Goal: Task Accomplishment & Management: Manage account settings

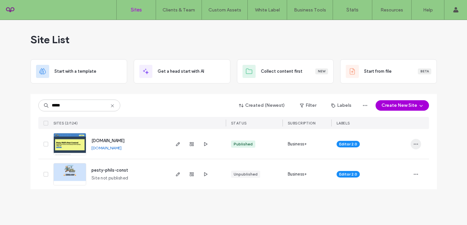
type input "*****"
click at [419, 144] on span "button" at bounding box center [416, 144] width 10 height 10
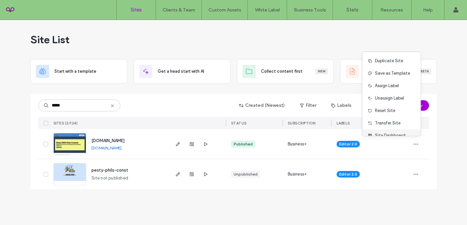
click at [394, 135] on span "Site Dashboard" at bounding box center [390, 135] width 30 height 7
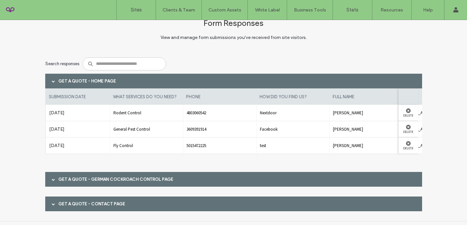
scroll to position [28, 0]
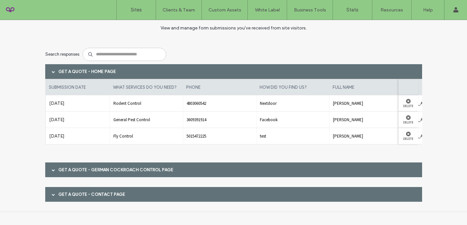
click at [52, 169] on span at bounding box center [53, 169] width 3 height 3
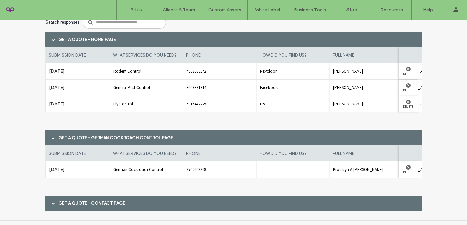
scroll to position [68, 0]
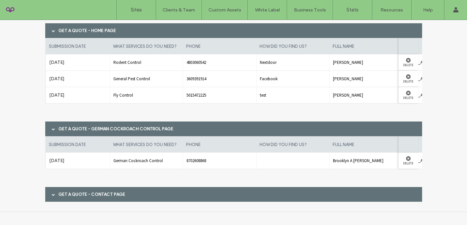
click at [61, 198] on div "Get a quote - Contact page" at bounding box center [233, 194] width 377 height 15
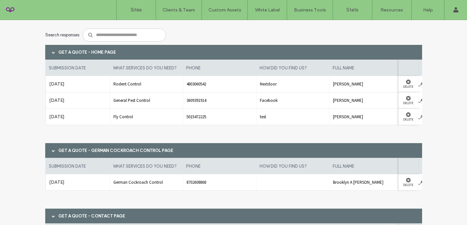
scroll to position [0, 0]
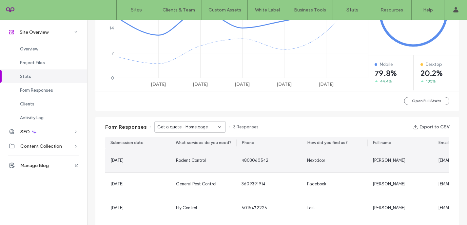
click at [218, 158] on div "Rodent Control" at bounding box center [203, 160] width 55 height 7
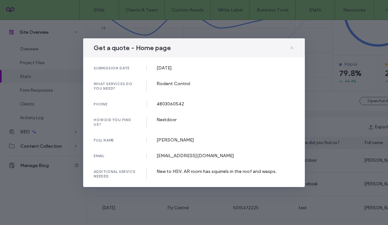
click at [293, 48] on icon at bounding box center [291, 47] width 5 height 5
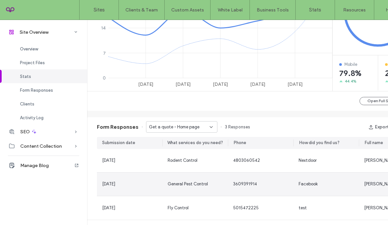
click at [219, 192] on div "General Pest Control" at bounding box center [196, 184] width 66 height 23
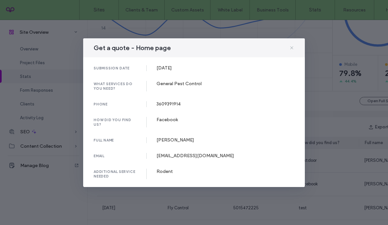
click at [291, 50] on icon at bounding box center [291, 47] width 5 height 5
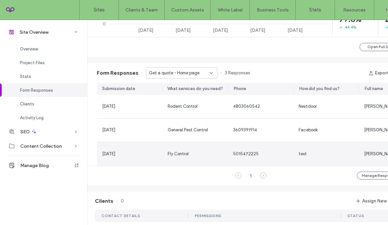
scroll to position [375, 0]
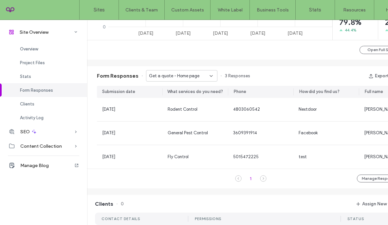
click at [195, 75] on span "Get a quote - Home page" at bounding box center [174, 76] width 50 height 7
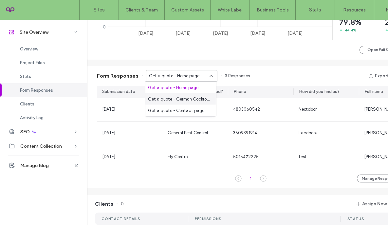
click at [192, 96] on span "Get a quote - German Cockroach Control page" at bounding box center [179, 99] width 63 height 7
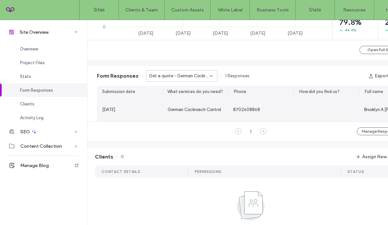
click at [192, 108] on span "German Cockroach Control" at bounding box center [194, 109] width 53 height 5
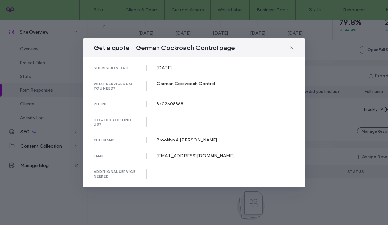
click at [295, 48] on div "Get a quote - German Cockroach Control page" at bounding box center [194, 47] width 222 height 19
click at [293, 48] on icon at bounding box center [291, 47] width 5 height 5
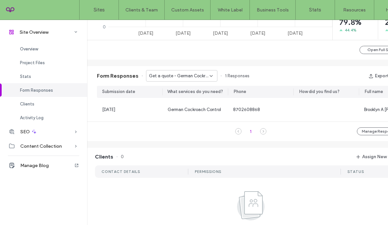
click at [193, 77] on span "Get a quote - German Cockroach Control page" at bounding box center [179, 76] width 61 height 7
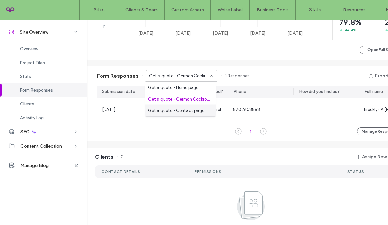
click at [188, 110] on span "Get a quote - Contact page" at bounding box center [176, 110] width 56 height 7
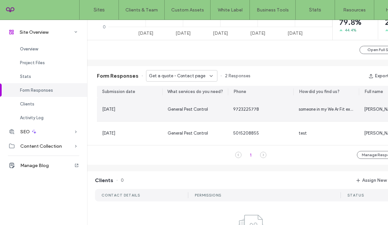
click at [192, 112] on span "General Pest Control" at bounding box center [188, 109] width 40 height 5
